Goal: Information Seeking & Learning: Find specific fact

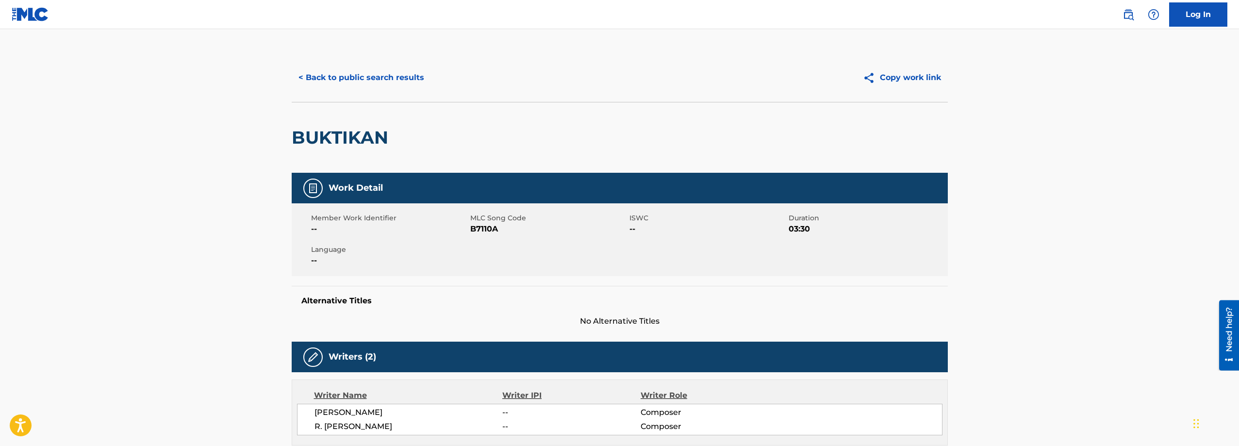
click at [386, 82] on button "< Back to public search results" at bounding box center [361, 78] width 139 height 24
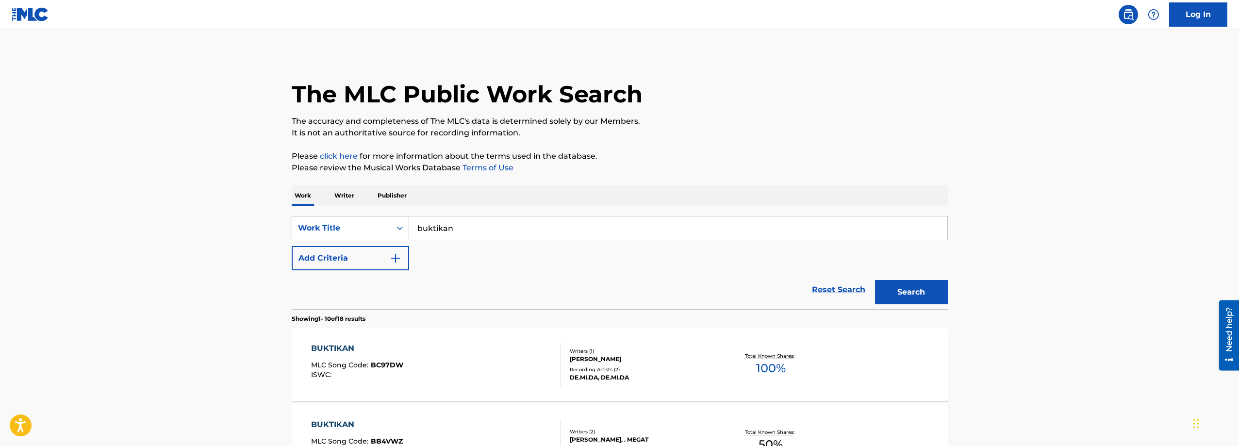
click at [373, 223] on div "Work Title" at bounding box center [341, 228] width 87 height 12
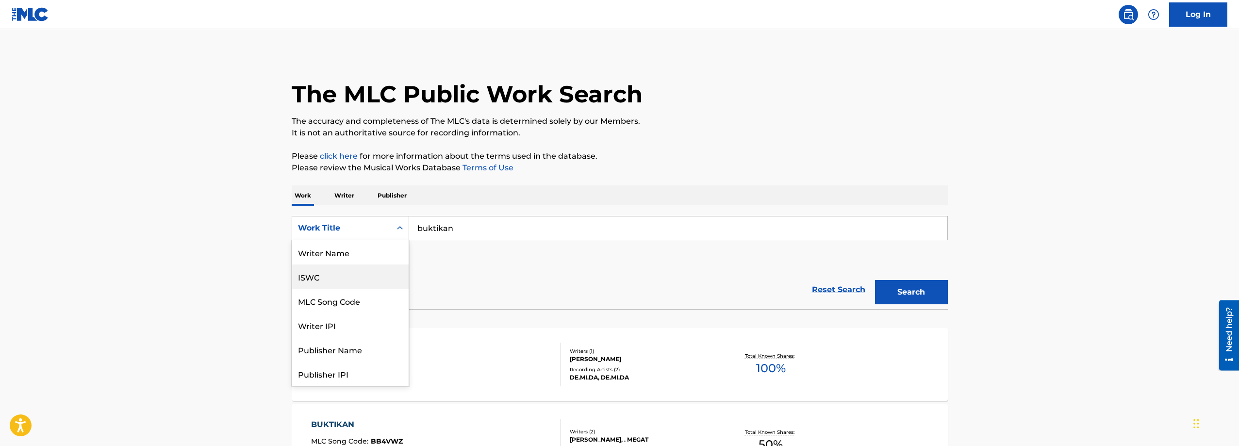
click at [348, 281] on div "ISWC" at bounding box center [350, 277] width 117 height 24
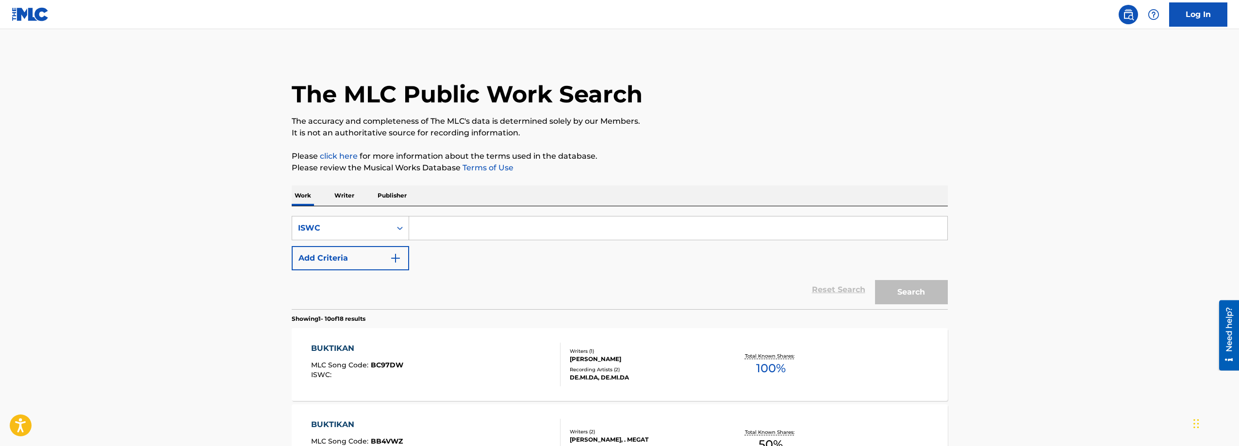
click at [456, 232] on input "Search Form" at bounding box center [678, 228] width 538 height 23
paste input "T0030514090"
type input "T0030514090"
click at [875, 292] on button "Search" at bounding box center [911, 292] width 73 height 24
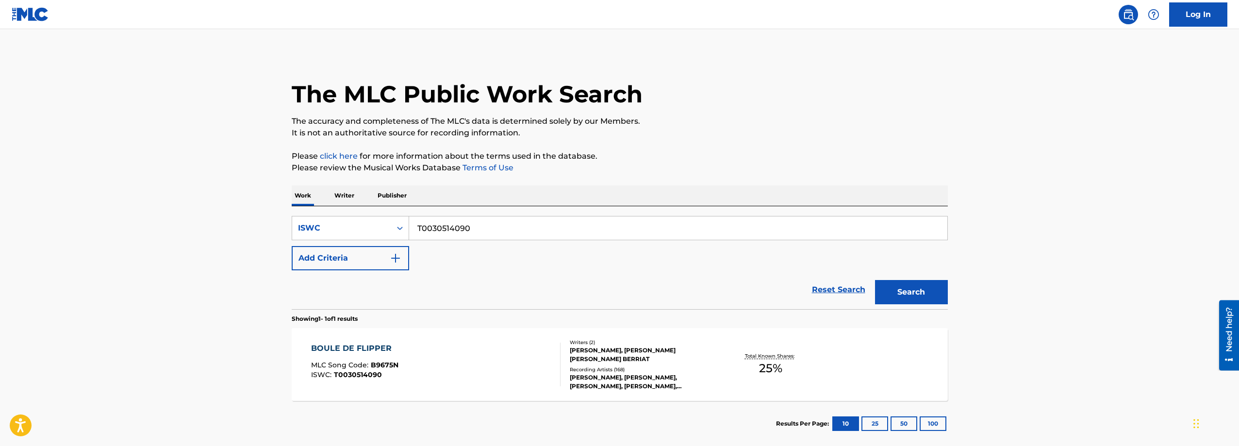
click at [508, 356] on div "BOULE DE FLIPPER MLC Song Code : B9675N ISWC : T0030514090" at bounding box center [436, 365] width 250 height 44
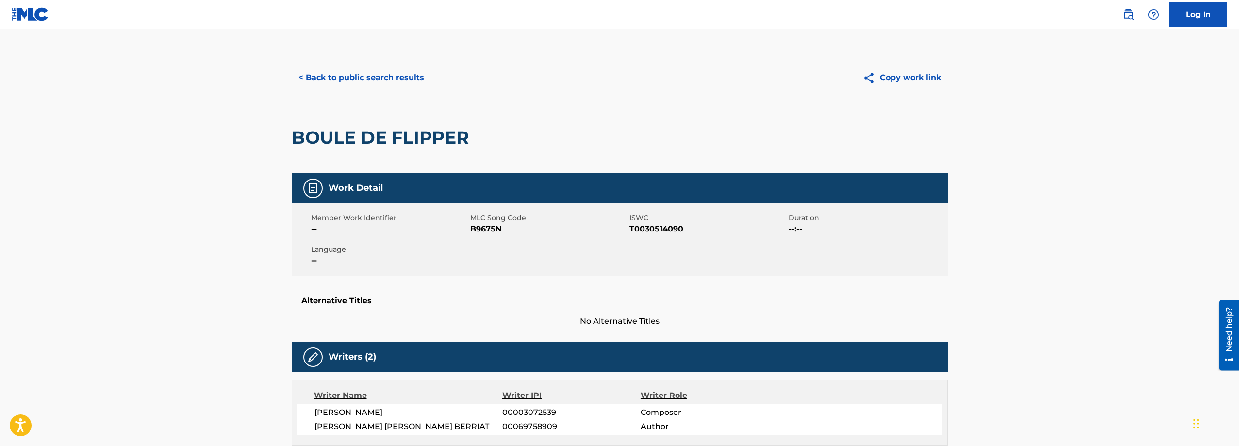
click at [375, 77] on button "< Back to public search results" at bounding box center [361, 78] width 139 height 24
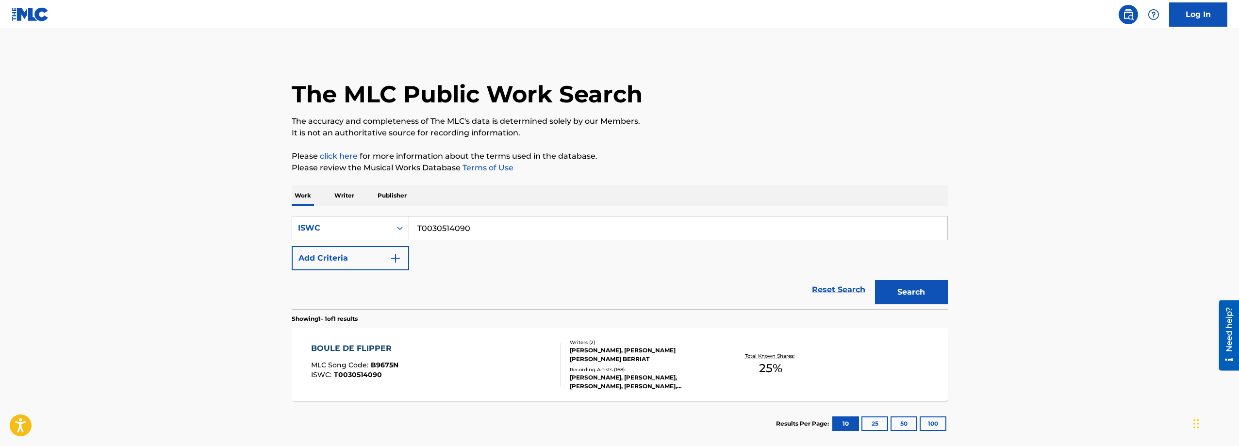
click at [481, 226] on input "T0030514090" at bounding box center [678, 228] width 538 height 23
click at [388, 224] on div "ISWC" at bounding box center [341, 228] width 99 height 18
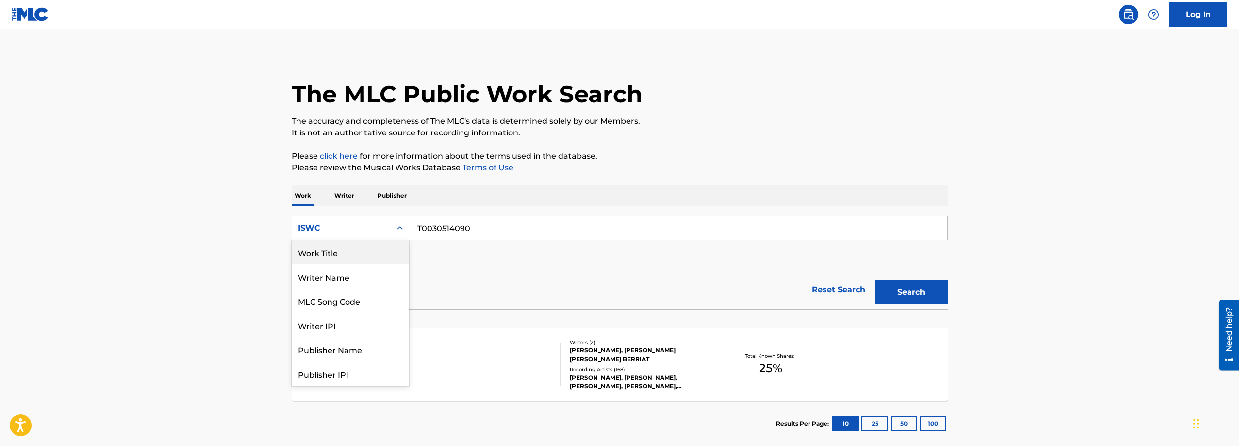
drag, startPoint x: 369, startPoint y: 251, endPoint x: 389, endPoint y: 247, distance: 20.3
click at [368, 251] on div "Work Title" at bounding box center [350, 252] width 117 height 24
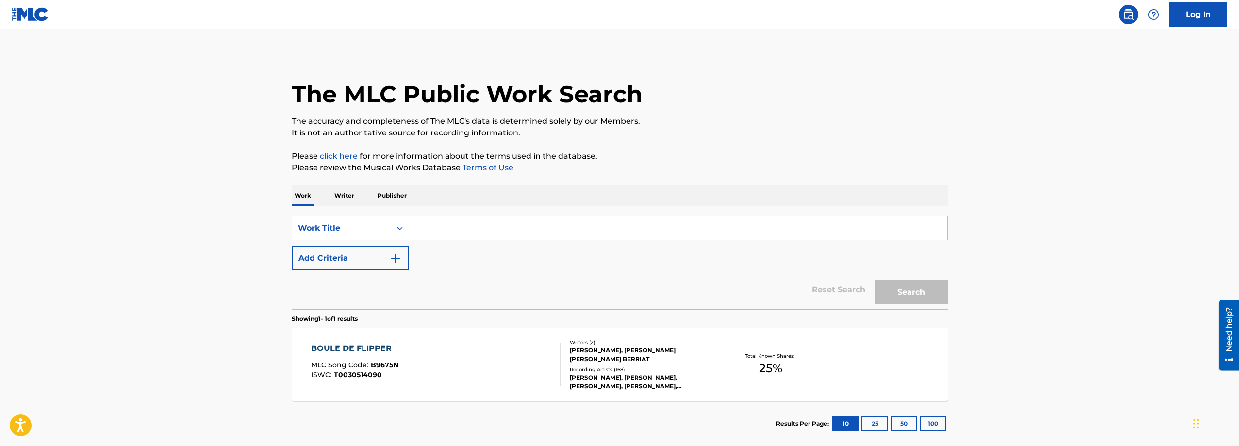
click at [352, 223] on div "SearchWithCriteriadcf31b66-419d-461a-b699-923e8b3276eb Work Title" at bounding box center [620, 228] width 656 height 24
paste input "Three Legged Fox"
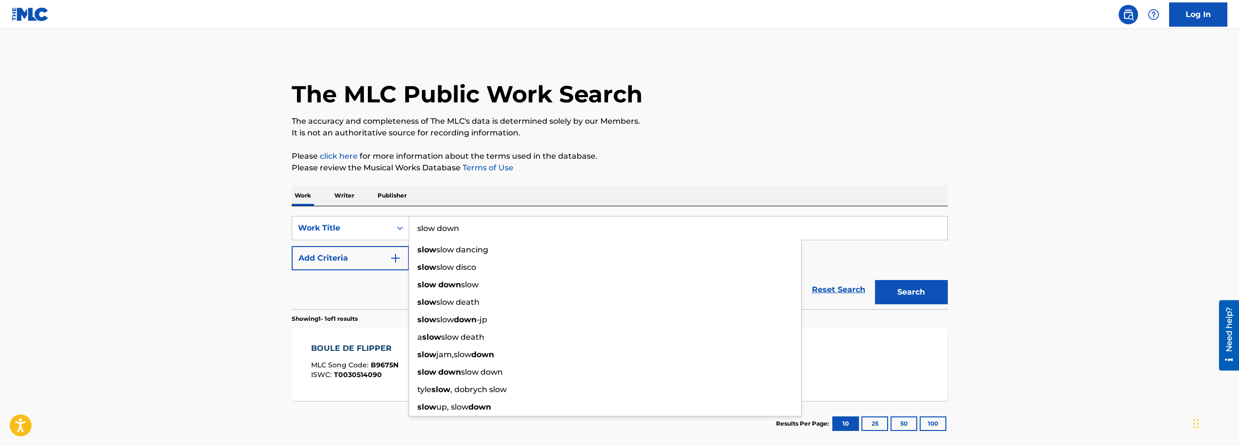
click at [875, 280] on button "Search" at bounding box center [911, 292] width 73 height 24
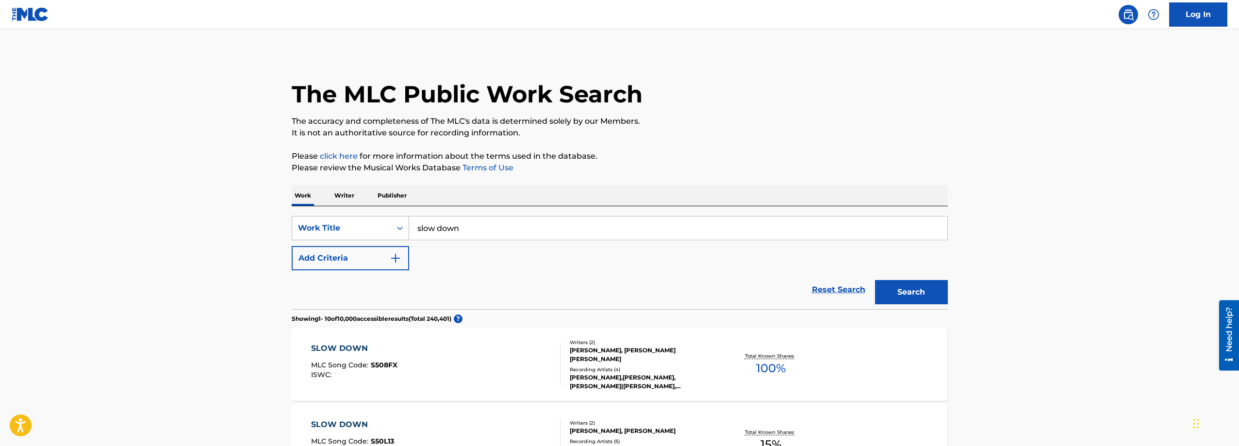
drag, startPoint x: 476, startPoint y: 231, endPoint x: 330, endPoint y: 237, distance: 146.2
click at [390, 231] on div "SearchWithCriteriadcf31b66-419d-461a-b699-923e8b3276eb Work Title slow down" at bounding box center [620, 228] width 656 height 24
paste input "[PERSON_NAME]"
type input "[PERSON_NAME]"
click at [456, 226] on input "Search Form" at bounding box center [678, 228] width 538 height 23
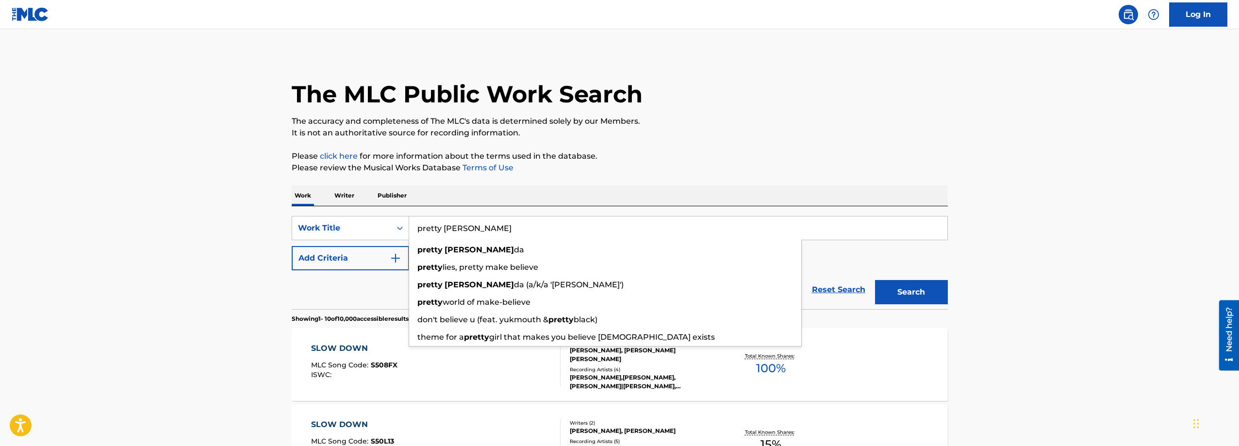
type input "pretty [PERSON_NAME]"
click at [875, 280] on button "Search" at bounding box center [911, 292] width 73 height 24
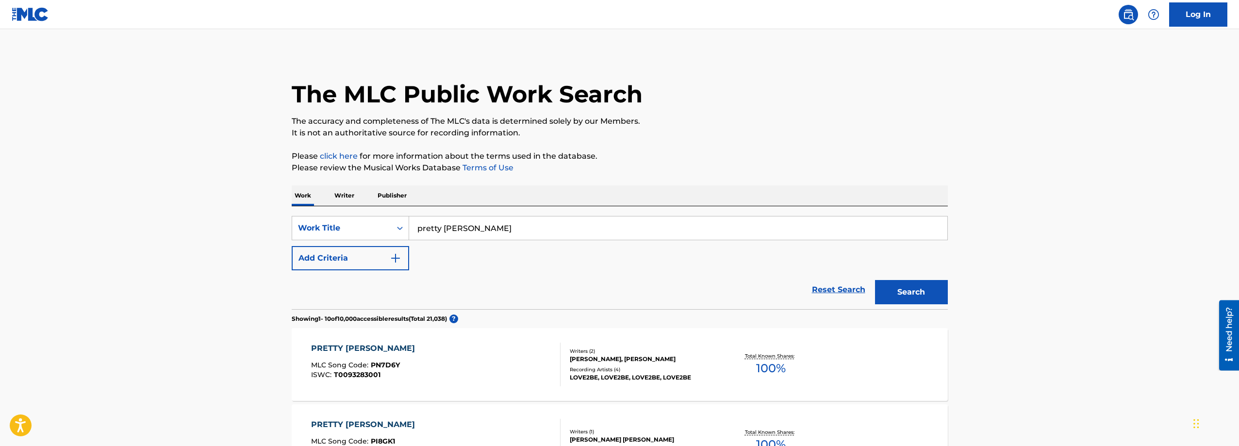
scroll to position [360, 0]
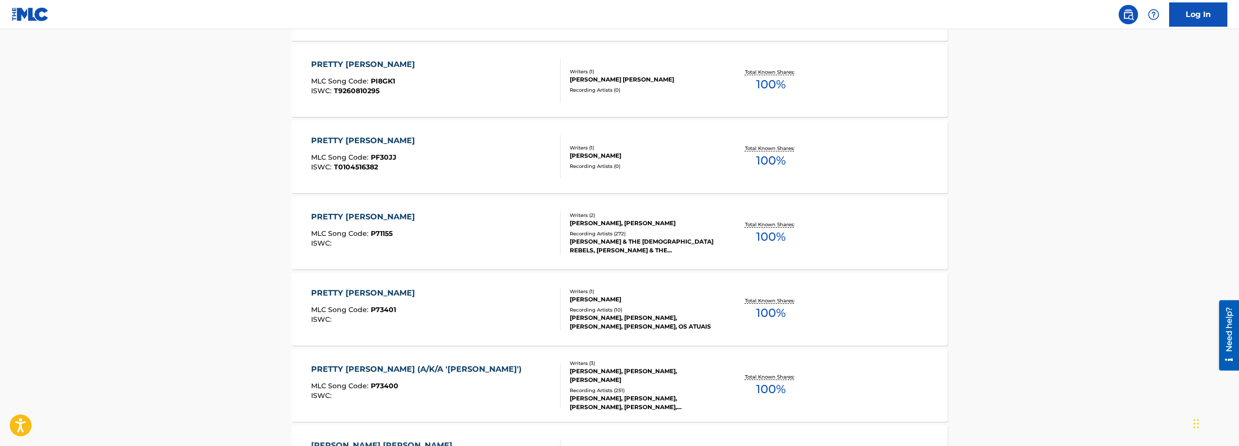
click at [532, 222] on div "PRETTY [PERSON_NAME] MLC Song Code : P71155 ISWC :" at bounding box center [436, 233] width 250 height 44
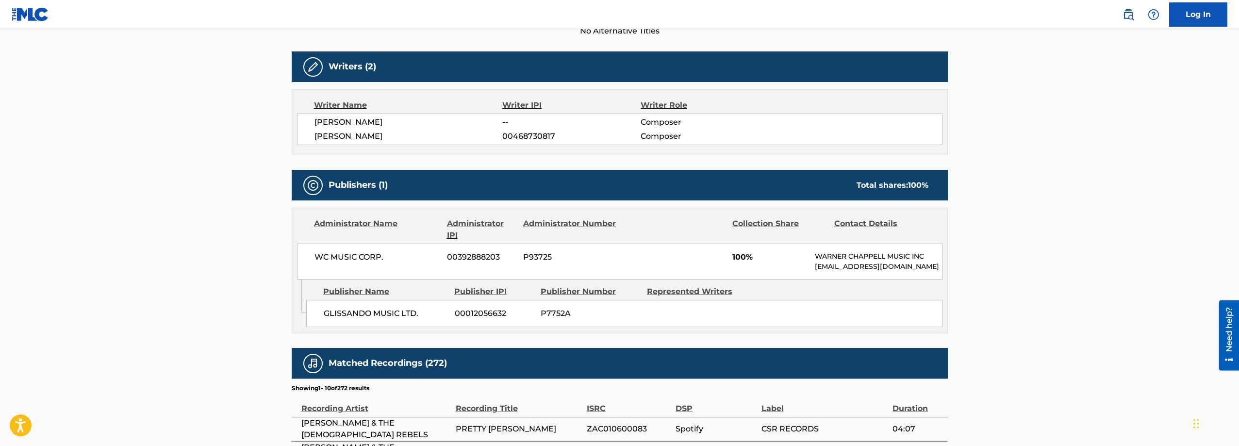
scroll to position [291, 0]
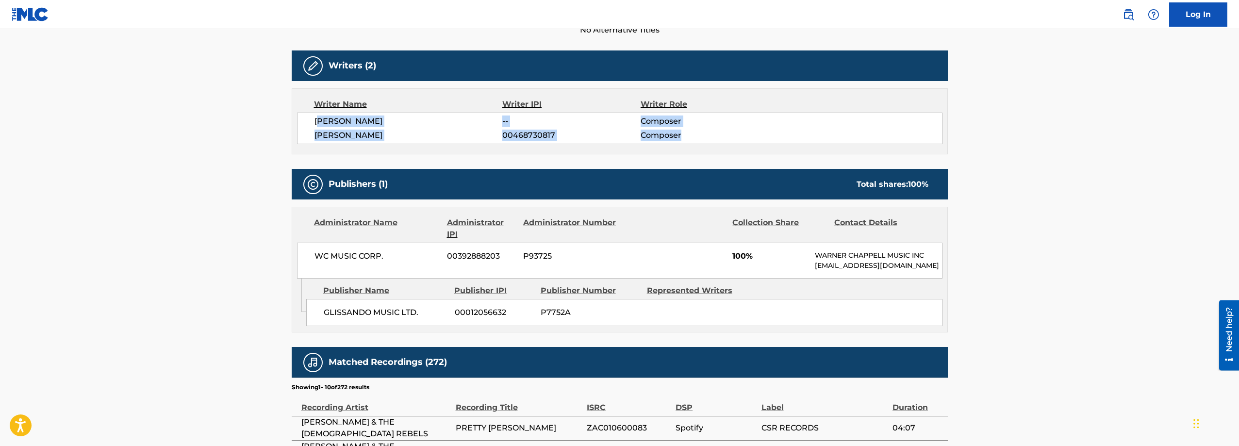
drag, startPoint x: 355, startPoint y: 125, endPoint x: 791, endPoint y: 139, distance: 436.7
click at [788, 139] on div "[PERSON_NAME] -- Composer [PERSON_NAME] 00468730817 Composer" at bounding box center [620, 129] width 646 height 32
click at [790, 137] on div "[PERSON_NAME] 00468730817 Composer" at bounding box center [629, 136] width 628 height 12
